Goal: Check status: Check status

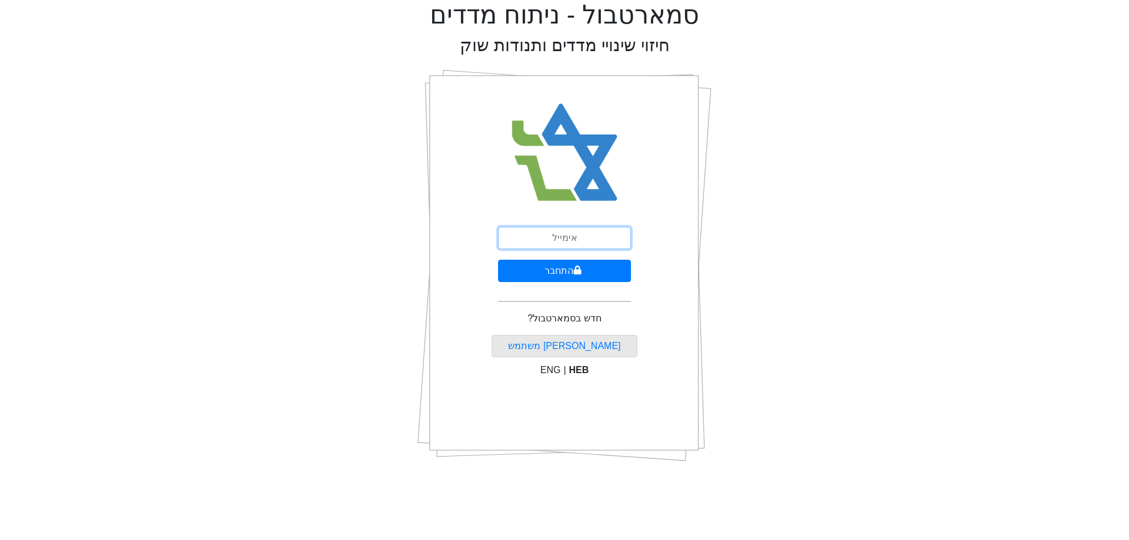
click at [556, 231] on input "email" at bounding box center [564, 238] width 133 height 22
type input "[EMAIL_ADDRESS][DOMAIN_NAME]"
click at [498, 260] on button "התחבר" at bounding box center [564, 271] width 133 height 22
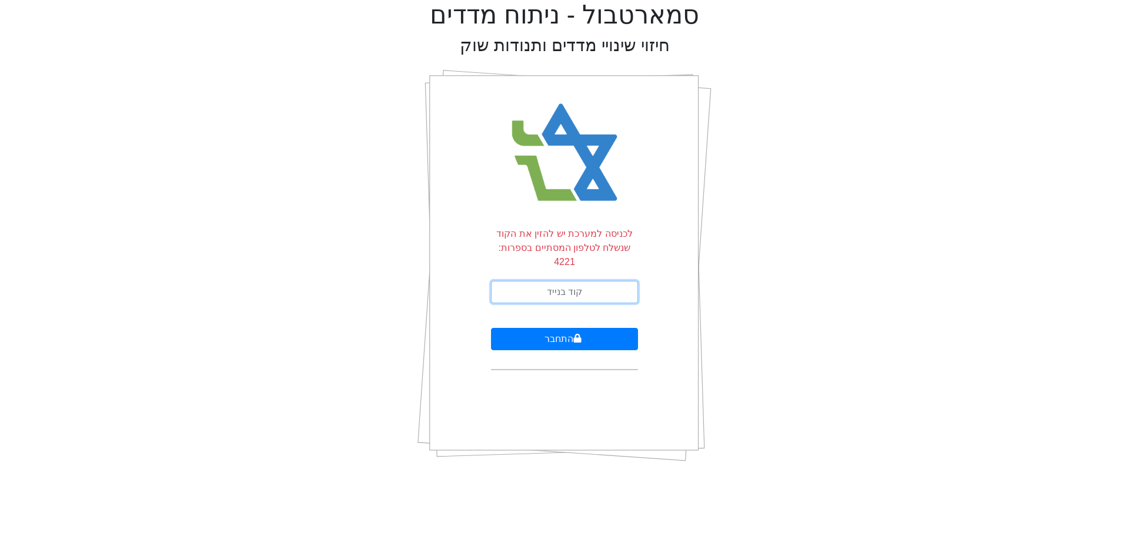
click at [586, 281] on input "text" at bounding box center [564, 292] width 147 height 22
type input "706262"
click at [559, 329] on button "התחבר" at bounding box center [564, 339] width 147 height 22
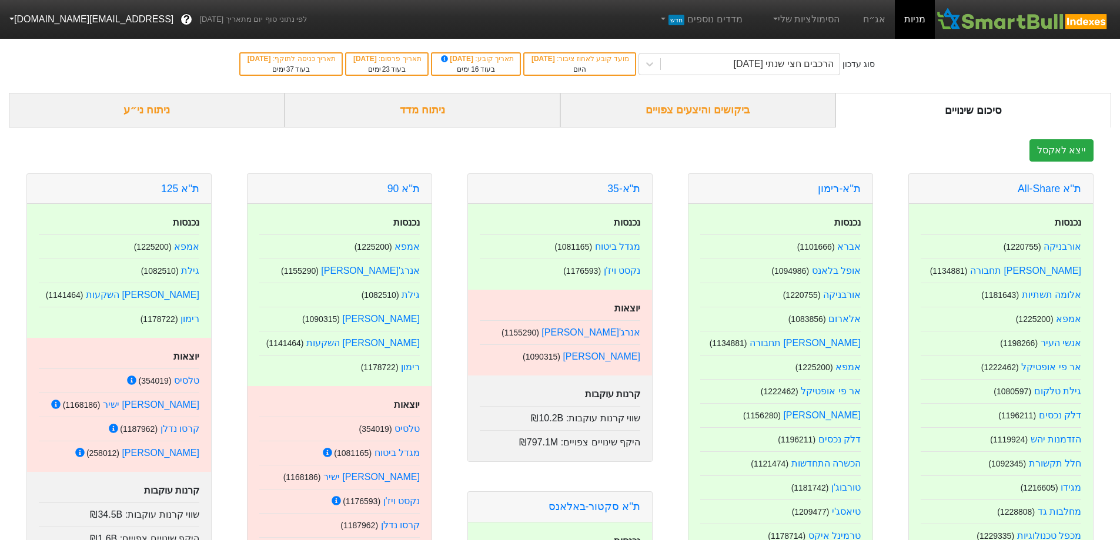
click at [696, 108] on div "ביקושים והיצעים צפויים" at bounding box center [698, 110] width 276 height 35
